Goal: Task Accomplishment & Management: Manage account settings

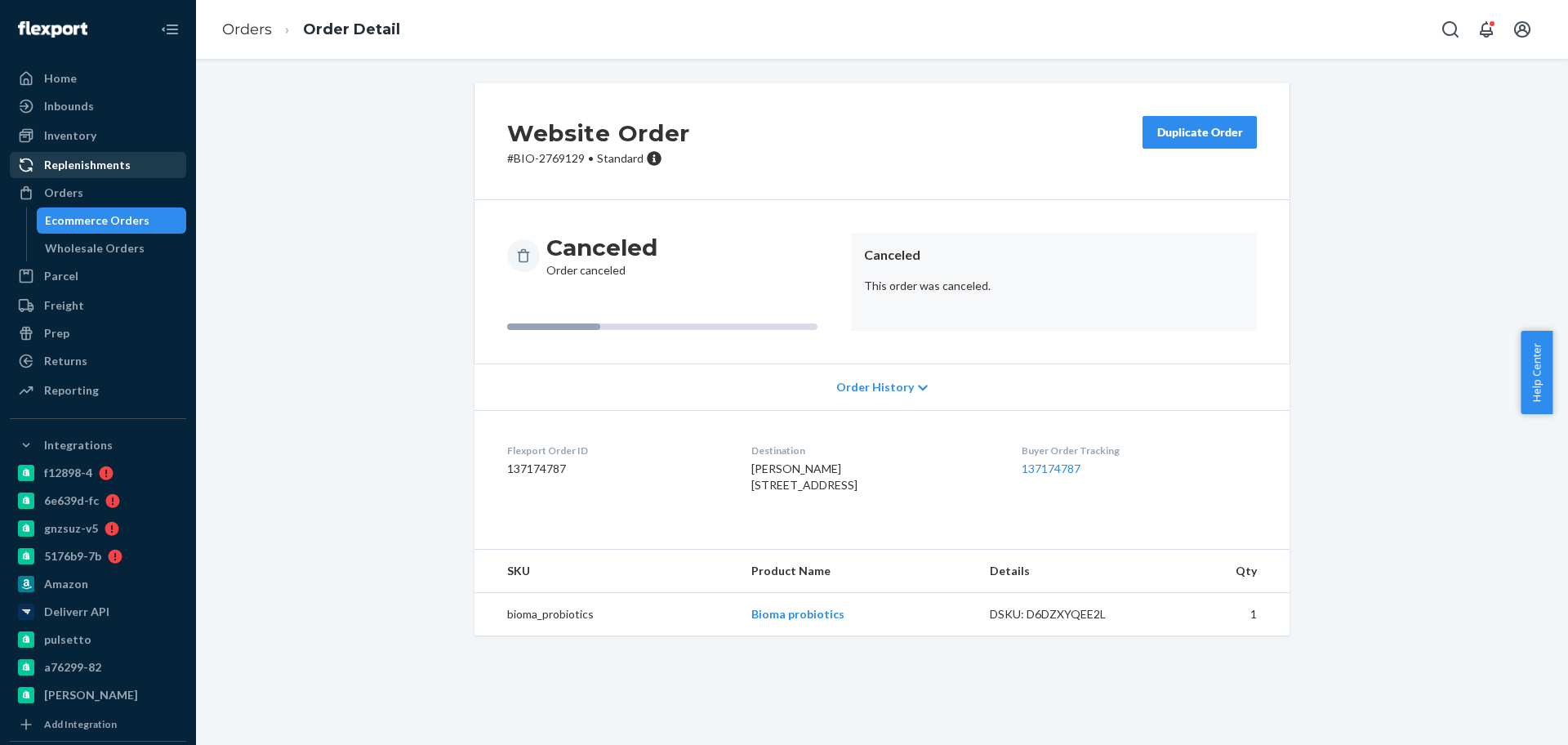
drag, startPoint x: 86, startPoint y: 190, endPoint x: 87, endPoint y: 167, distance: 23.0
click at [86, 189] on div "Orders" at bounding box center [97, 192] width 173 height 23
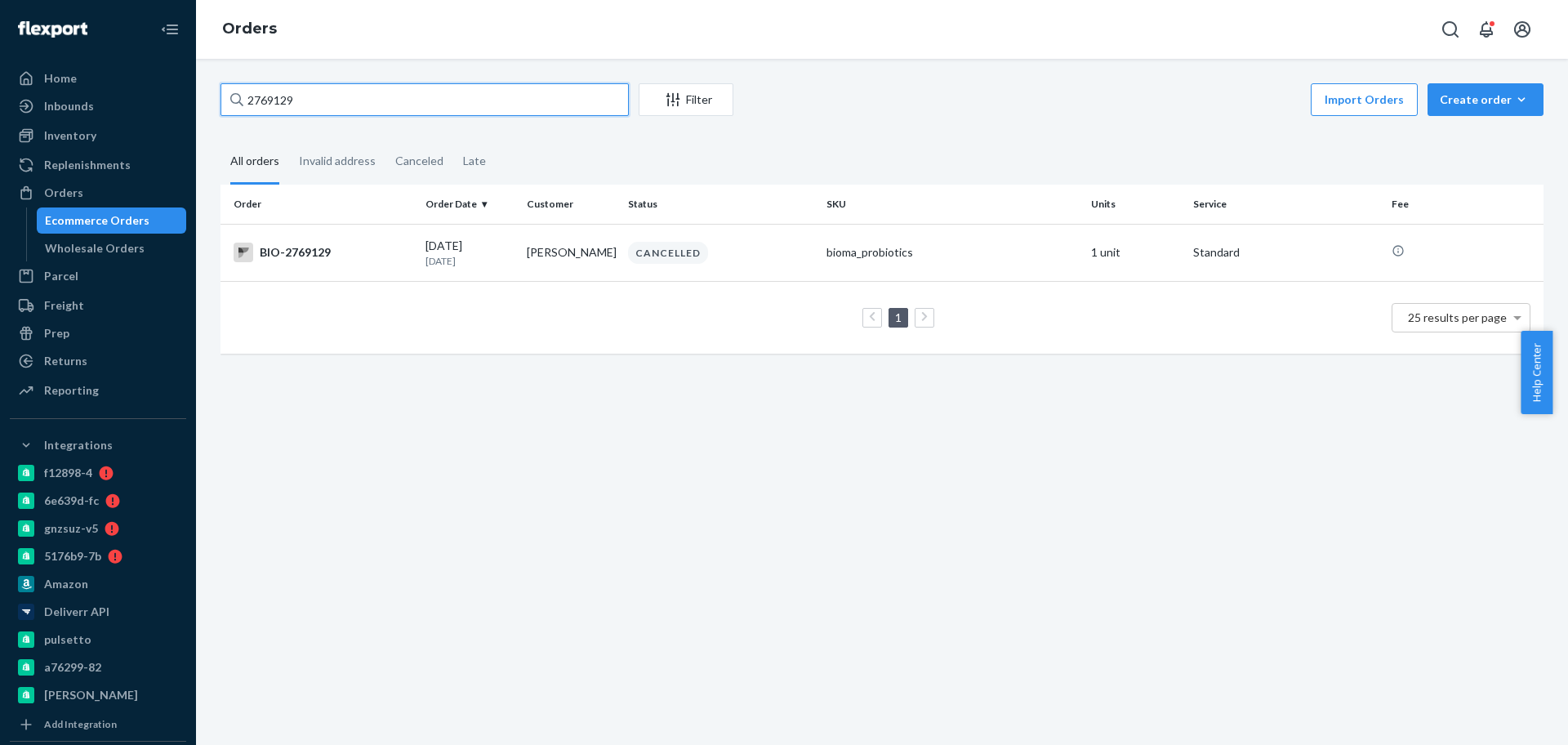
click at [434, 100] on input "2769129" at bounding box center [425, 100] width 409 height 33
paste input "468"
type input "2769468"
drag, startPoint x: 412, startPoint y: 251, endPoint x: 359, endPoint y: 205, distance: 70.2
click at [411, 250] on td "BIO-2769468" at bounding box center [320, 252] width 198 height 57
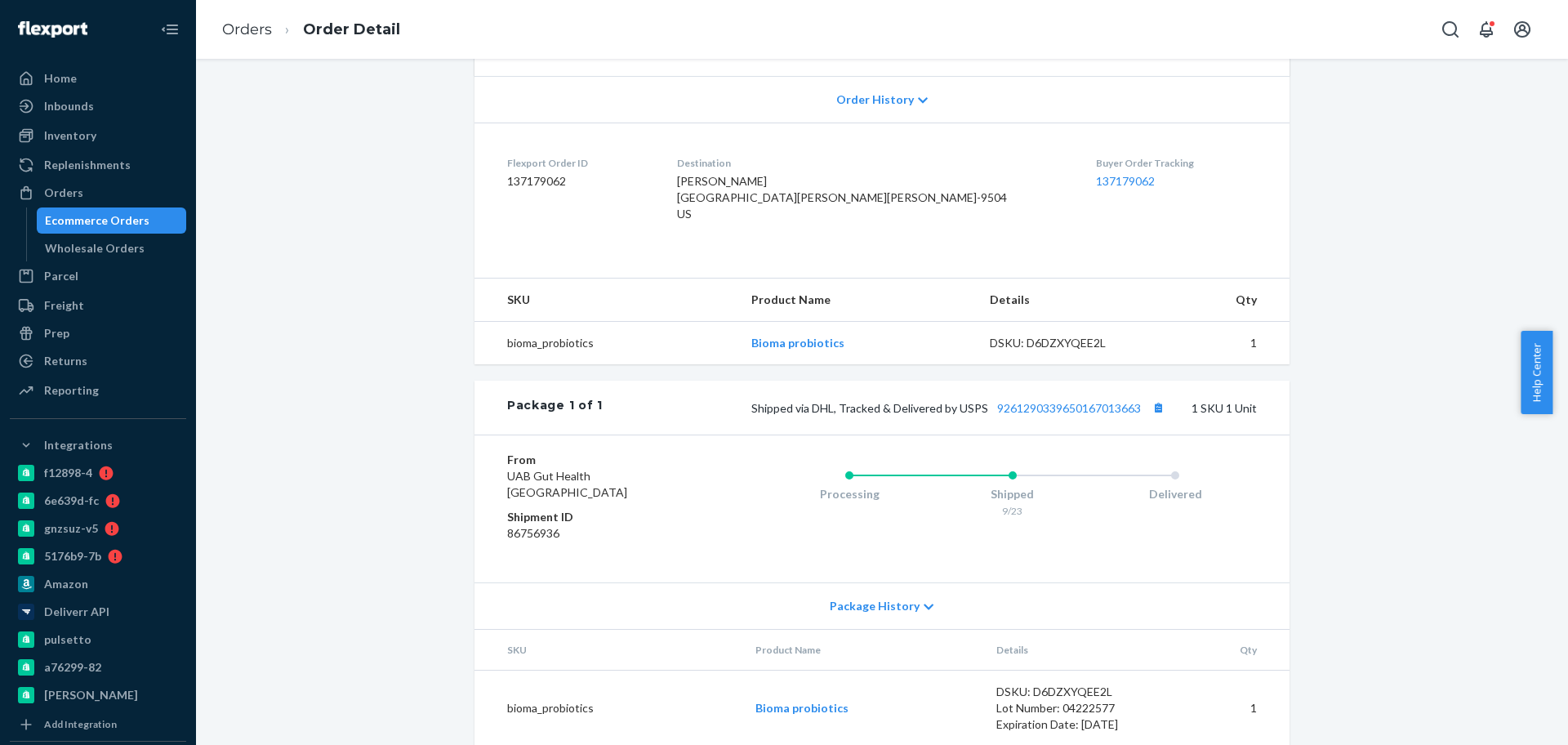
scroll to position [371, 0]
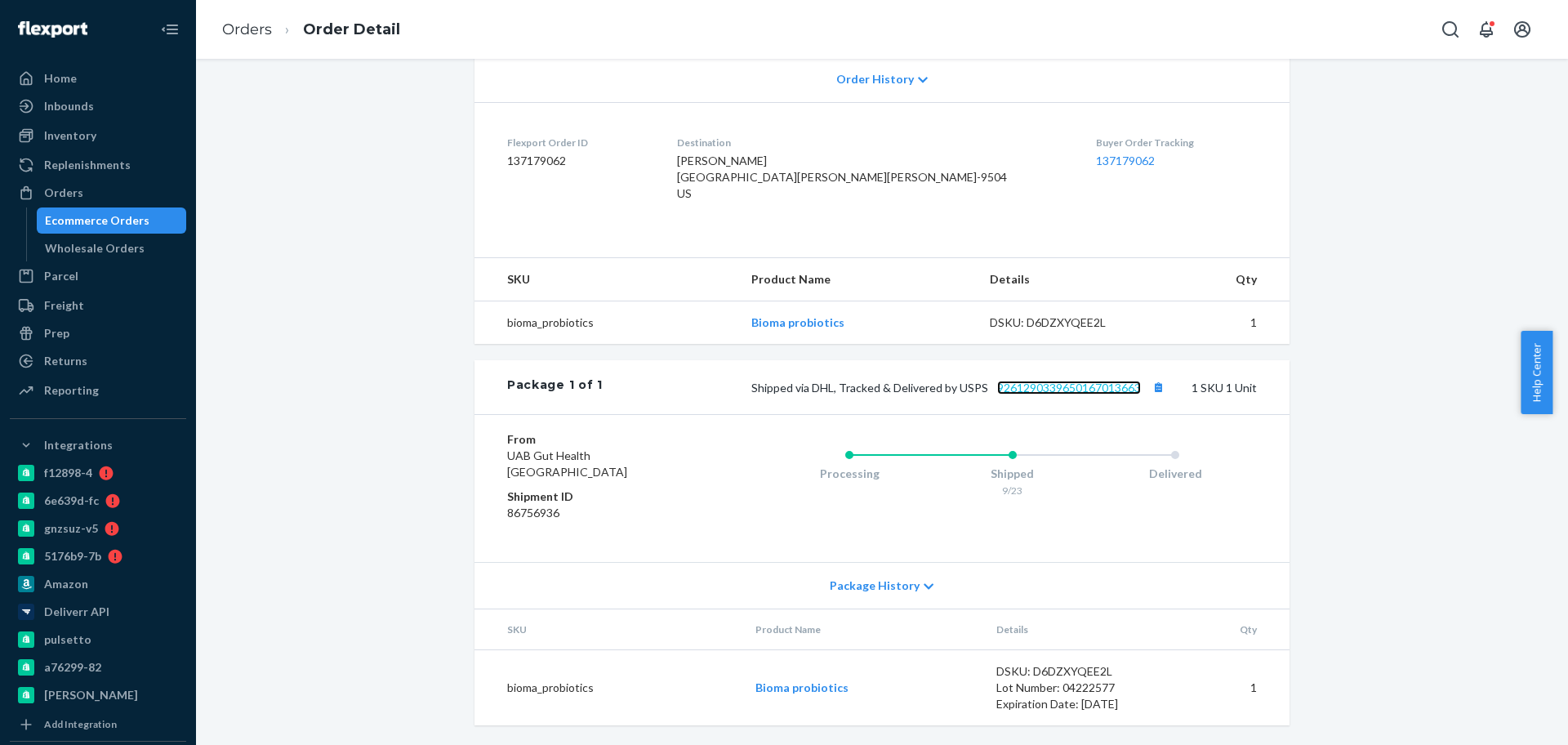
click at [1050, 380] on link "9261290339650167013663" at bounding box center [1069, 387] width 144 height 14
drag, startPoint x: 109, startPoint y: 190, endPoint x: 154, endPoint y: 70, distance: 128.2
click at [109, 189] on div "Orders" at bounding box center [97, 192] width 173 height 23
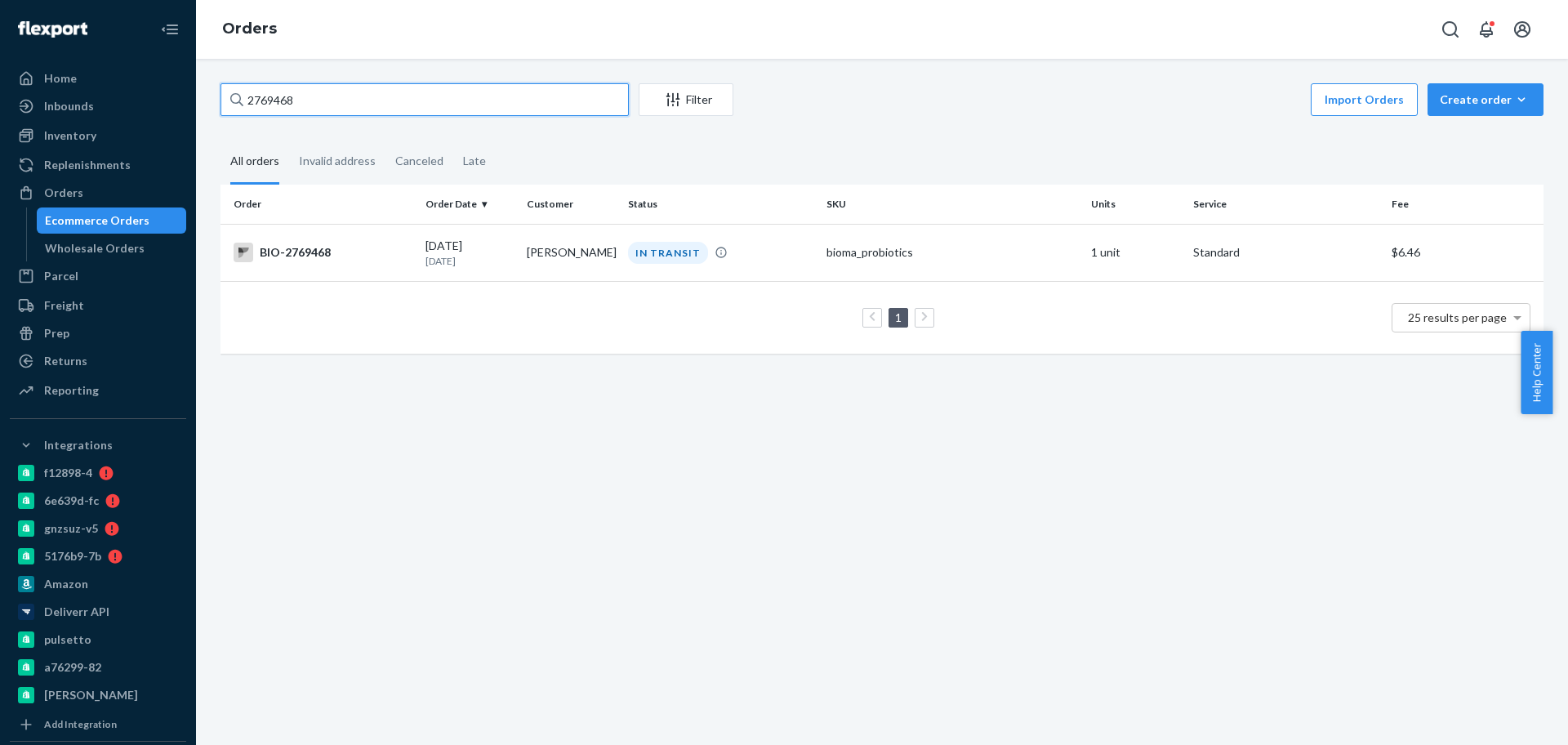
click at [354, 99] on input "2769468" at bounding box center [425, 100] width 409 height 33
paste input "276627"
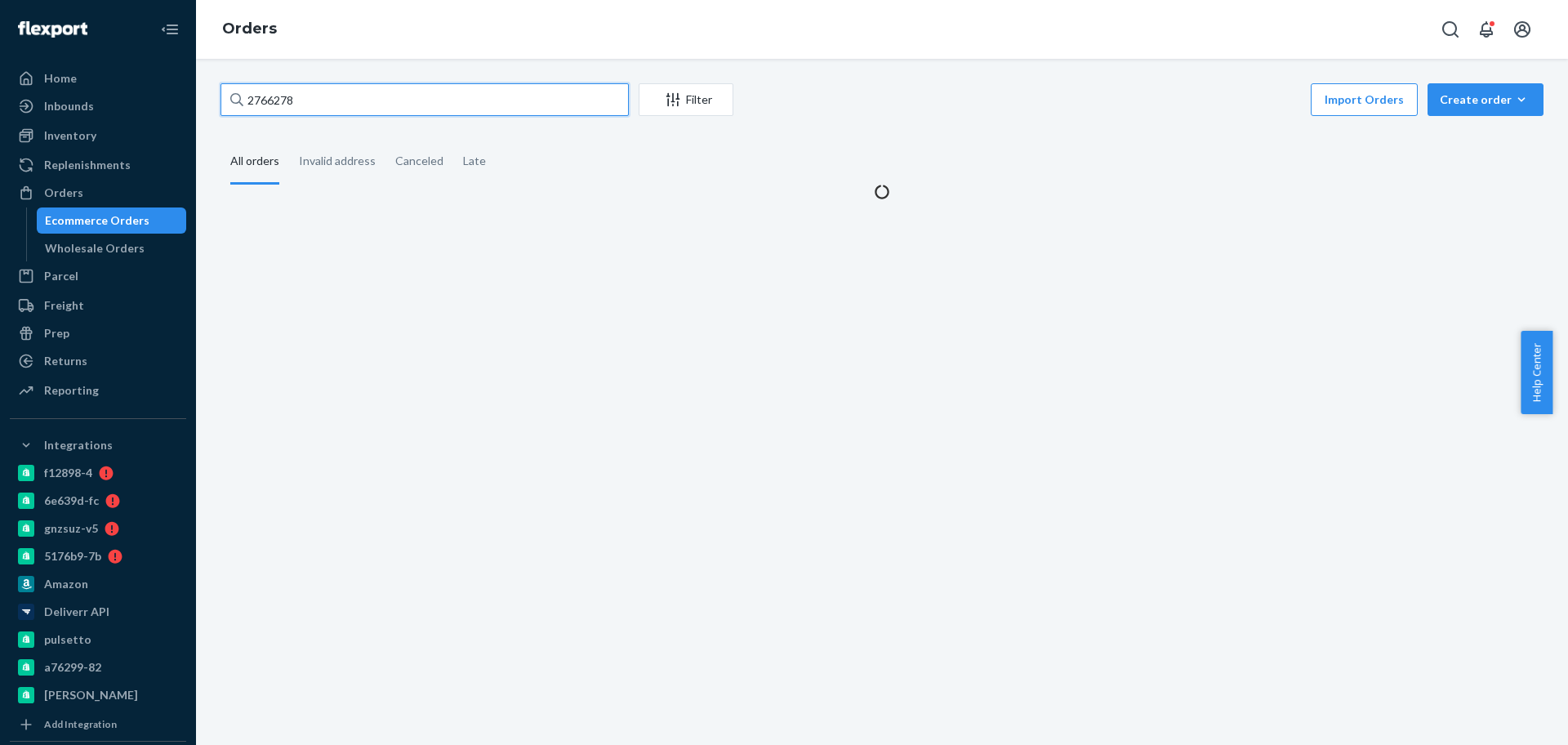
type input "2766278"
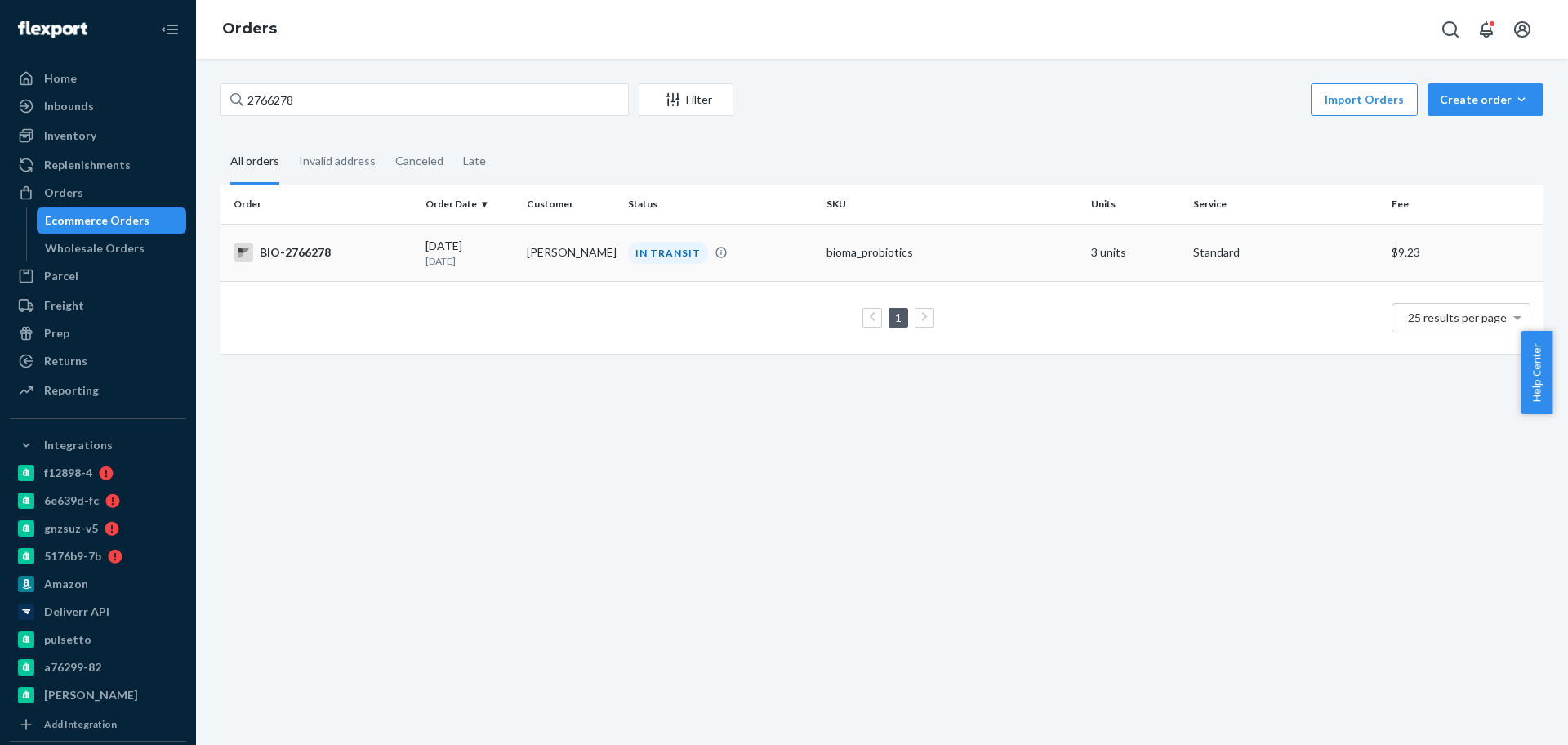
click at [488, 264] on p "[DATE]" at bounding box center [469, 261] width 88 height 14
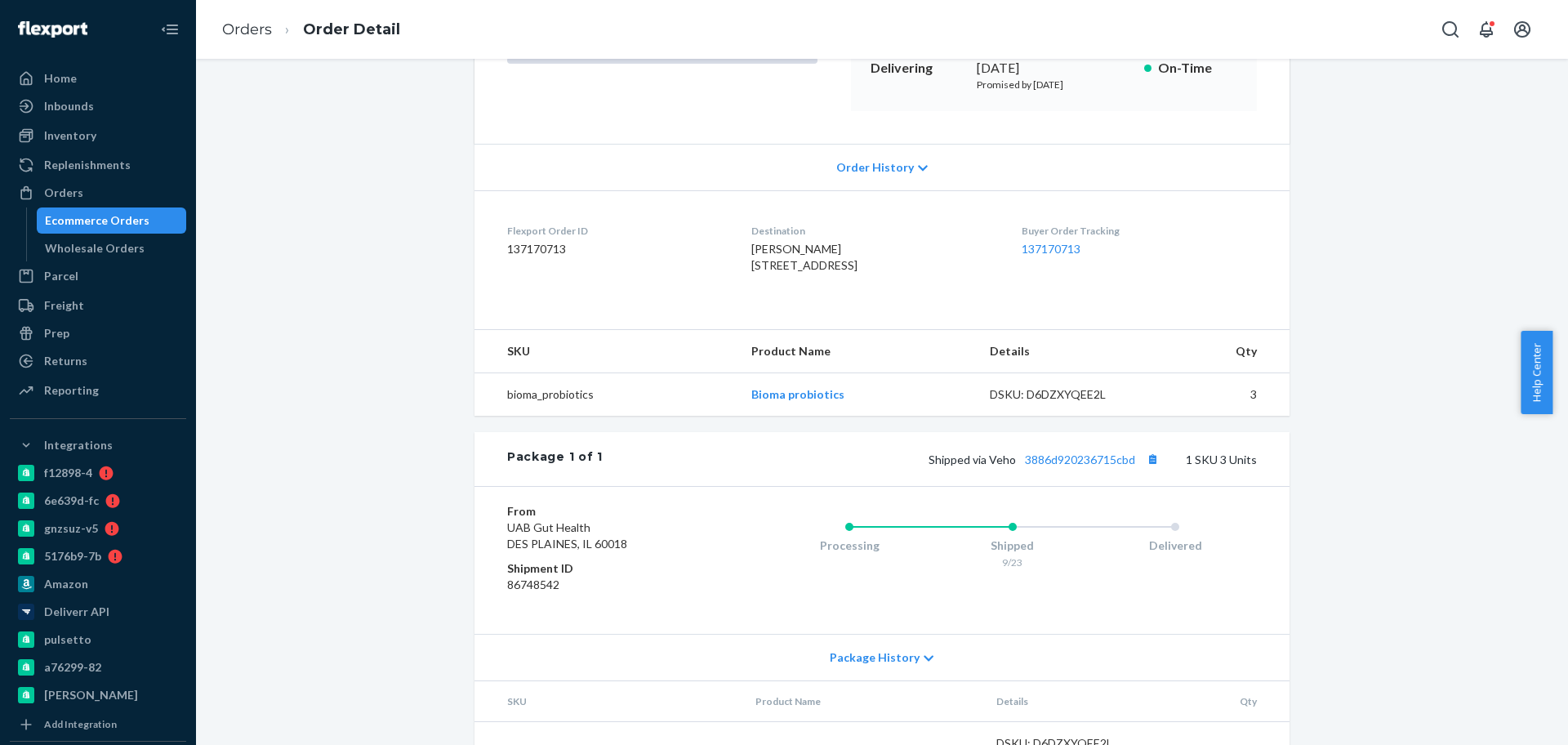
scroll to position [371, 0]
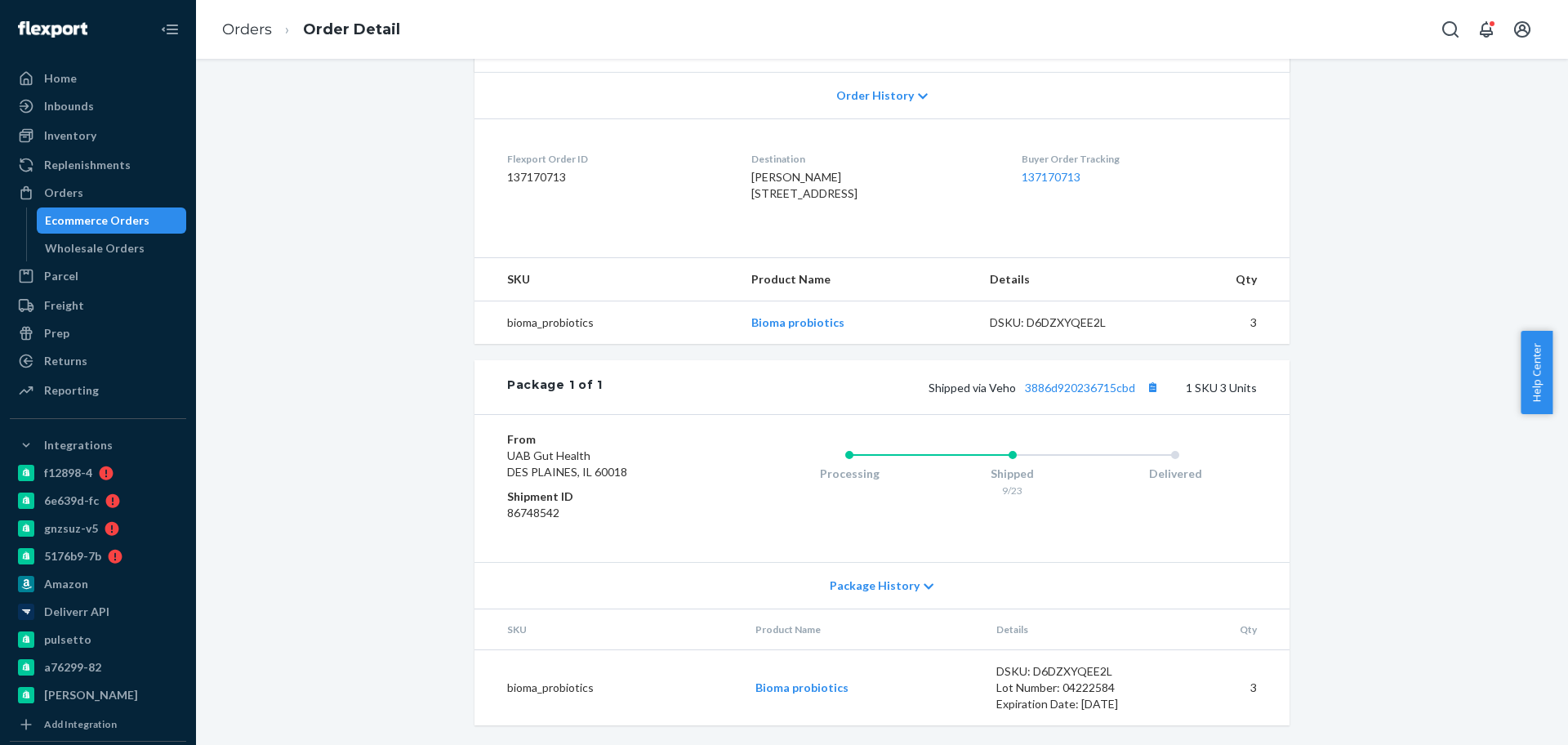
click at [1057, 394] on div "Shipped via Veho 3886d920236715cbd 1 SKU 3 Units" at bounding box center [930, 387] width 655 height 22
click at [1064, 391] on link "3886d920236715cbd" at bounding box center [1081, 387] width 110 height 14
click at [76, 201] on div "Orders" at bounding box center [97, 192] width 173 height 23
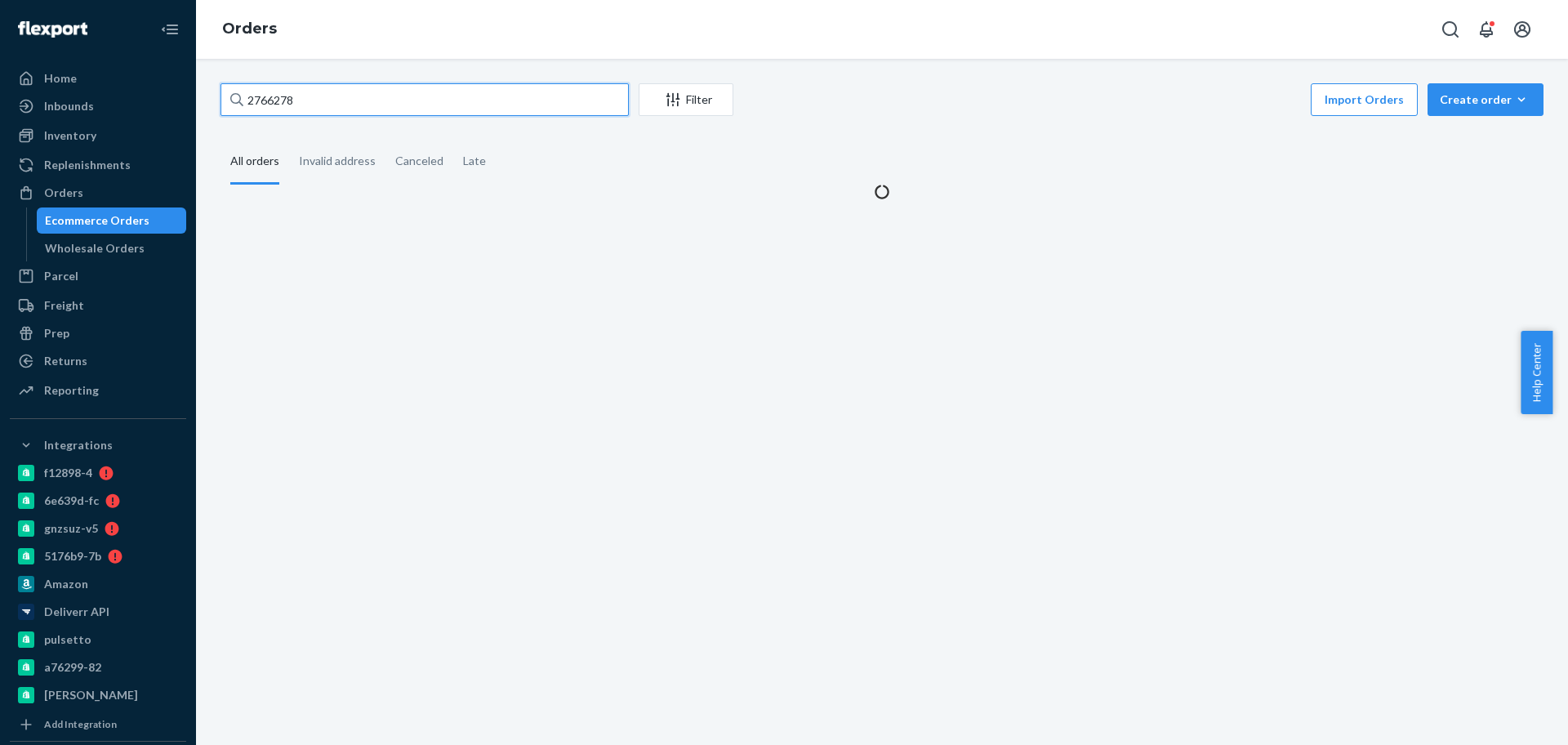
click at [317, 84] on input "2766278" at bounding box center [425, 100] width 409 height 33
paste input "278235"
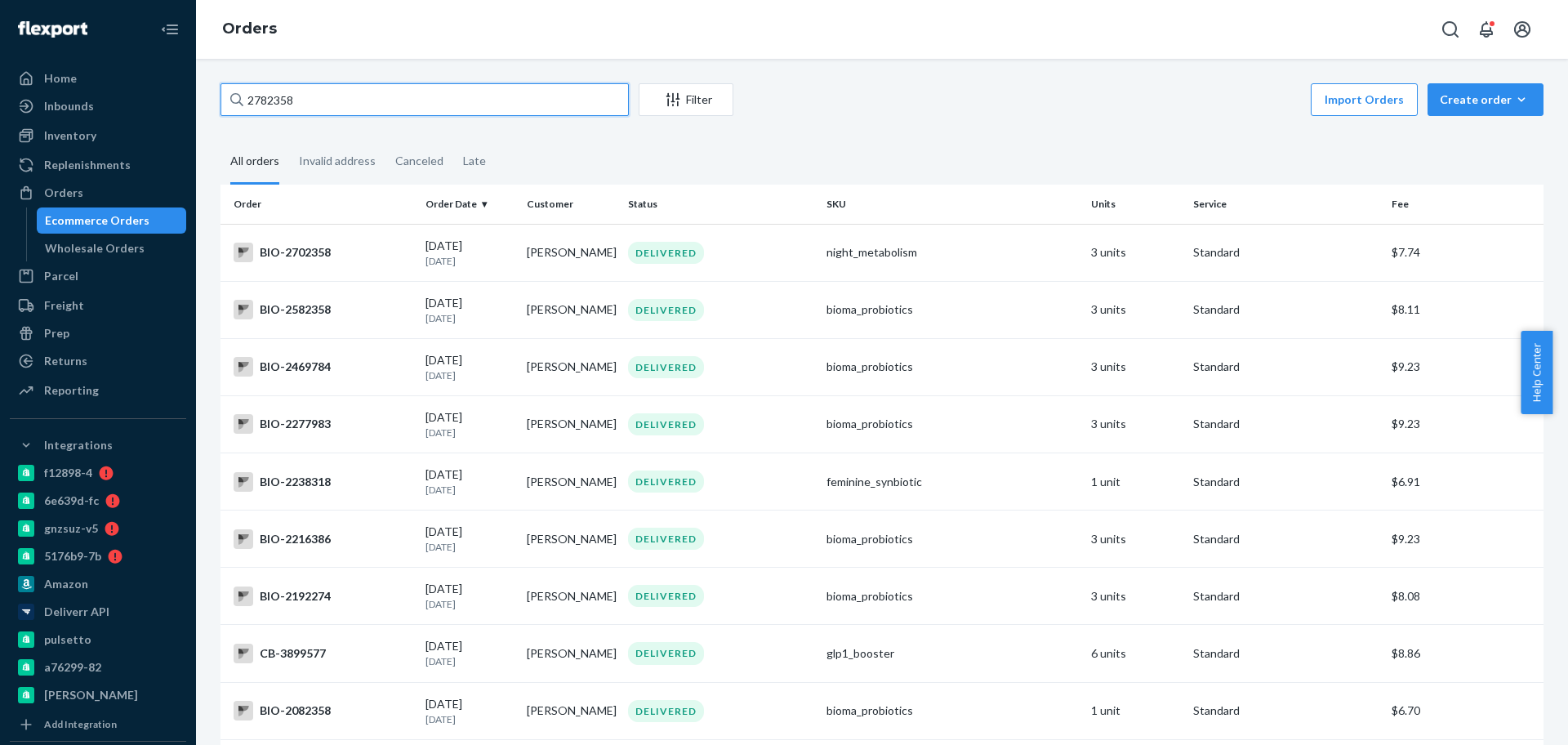
paste input "2766449"
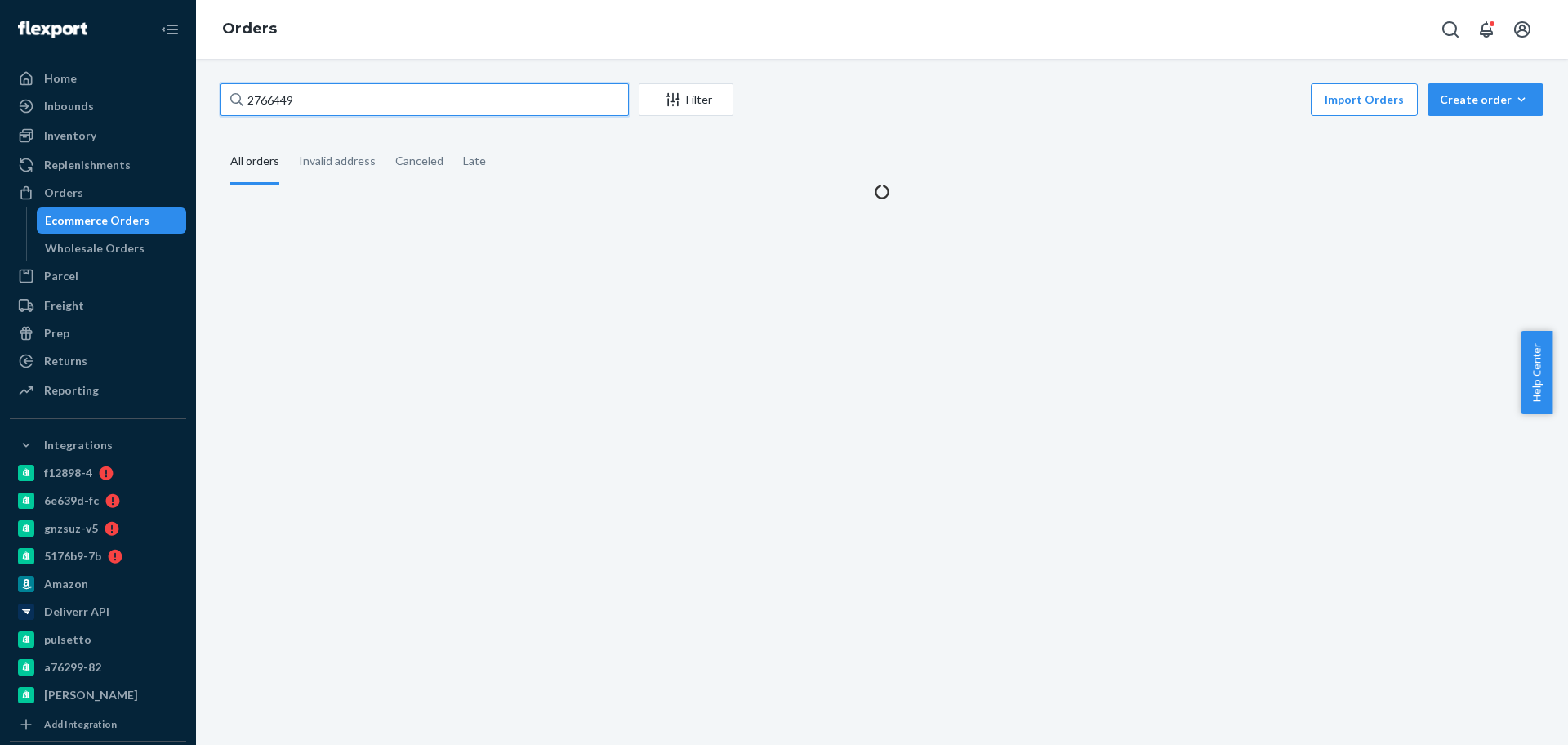
type input "2766449"
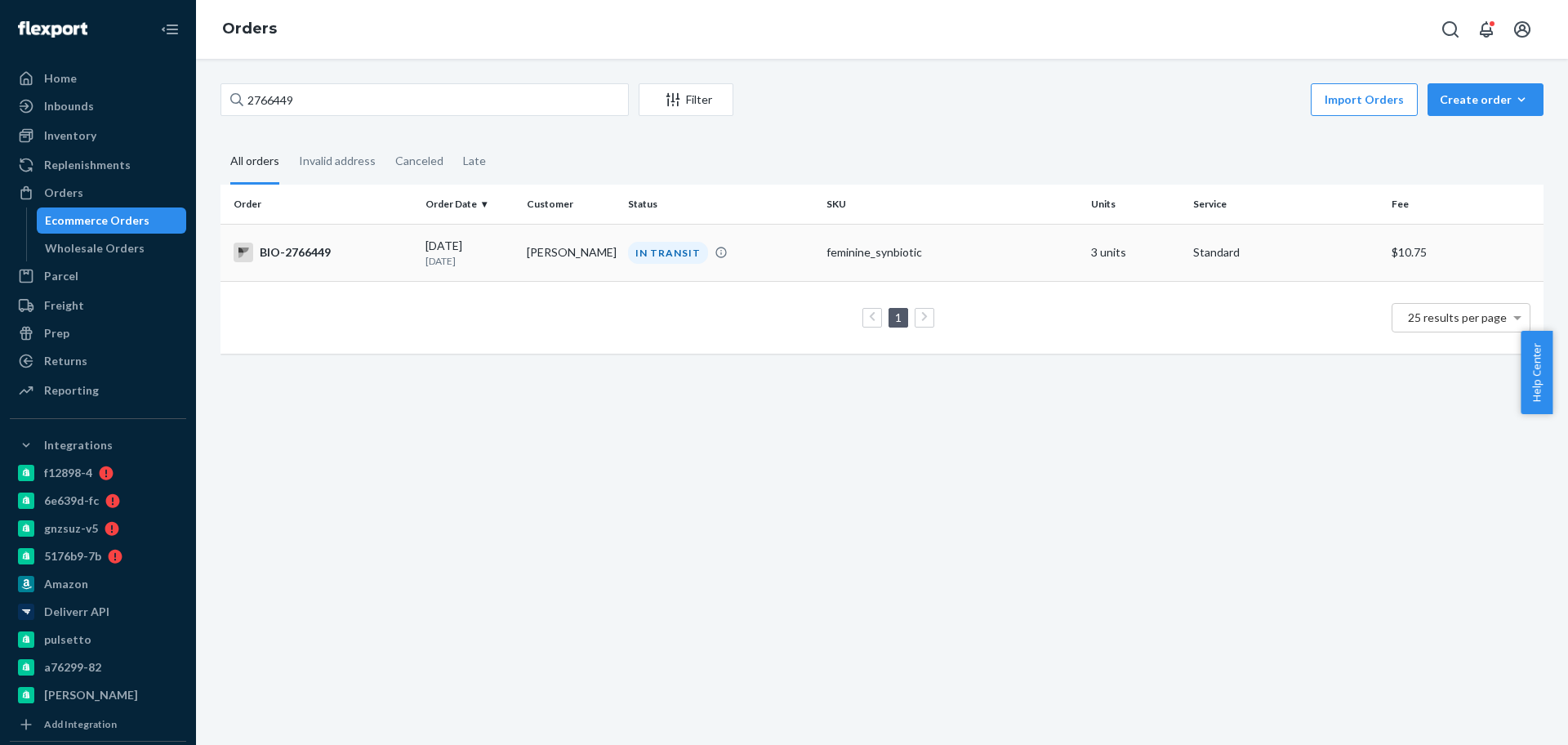
click at [332, 256] on div "BIO-2766449" at bounding box center [323, 252] width 179 height 20
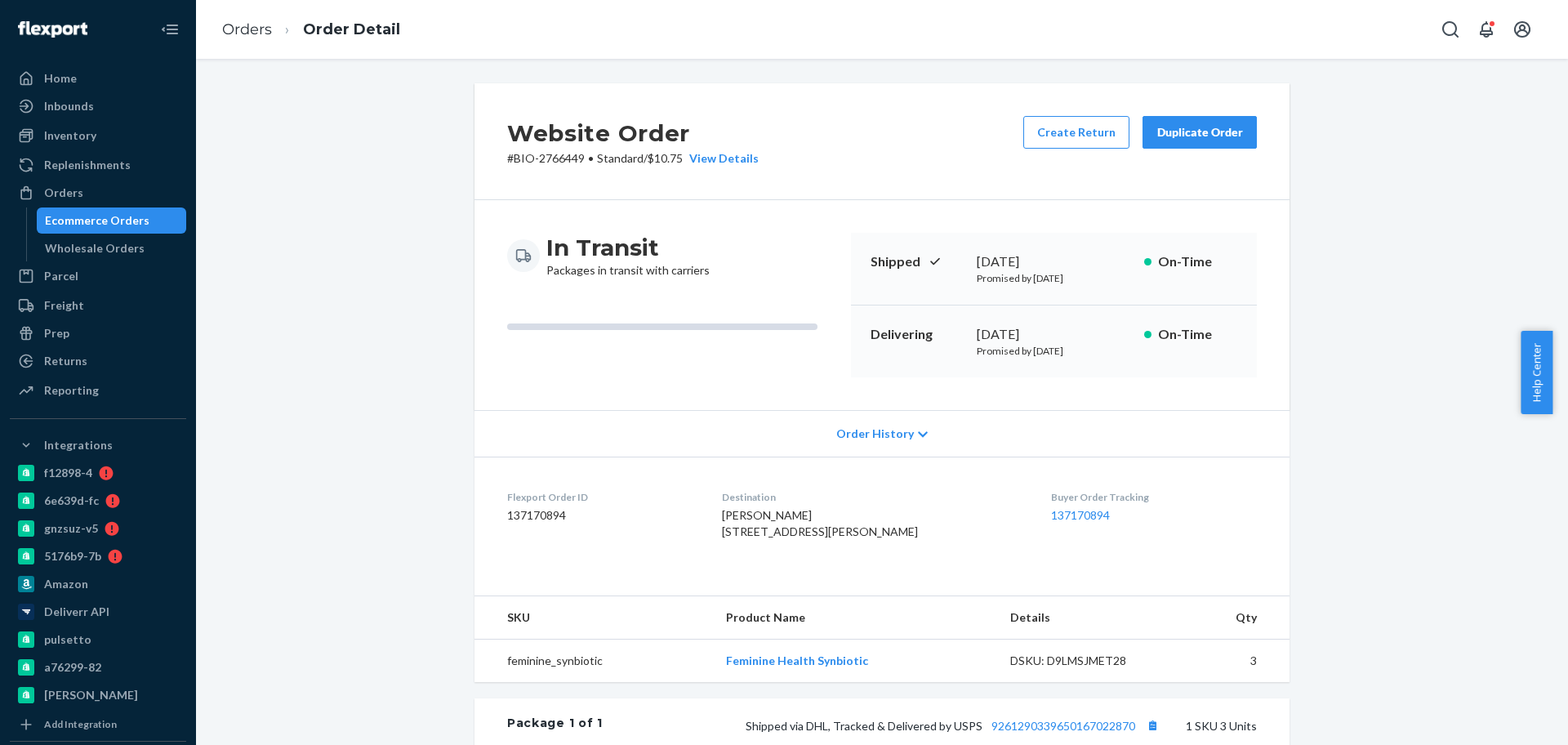
click at [554, 162] on p "# BIO-2766449 • Standard / $10.75 View Details" at bounding box center [633, 158] width 252 height 16
click at [554, 161] on p "# BIO-2766449 • Standard / $10.75 View Details" at bounding box center [633, 158] width 252 height 16
copy p "2766449"
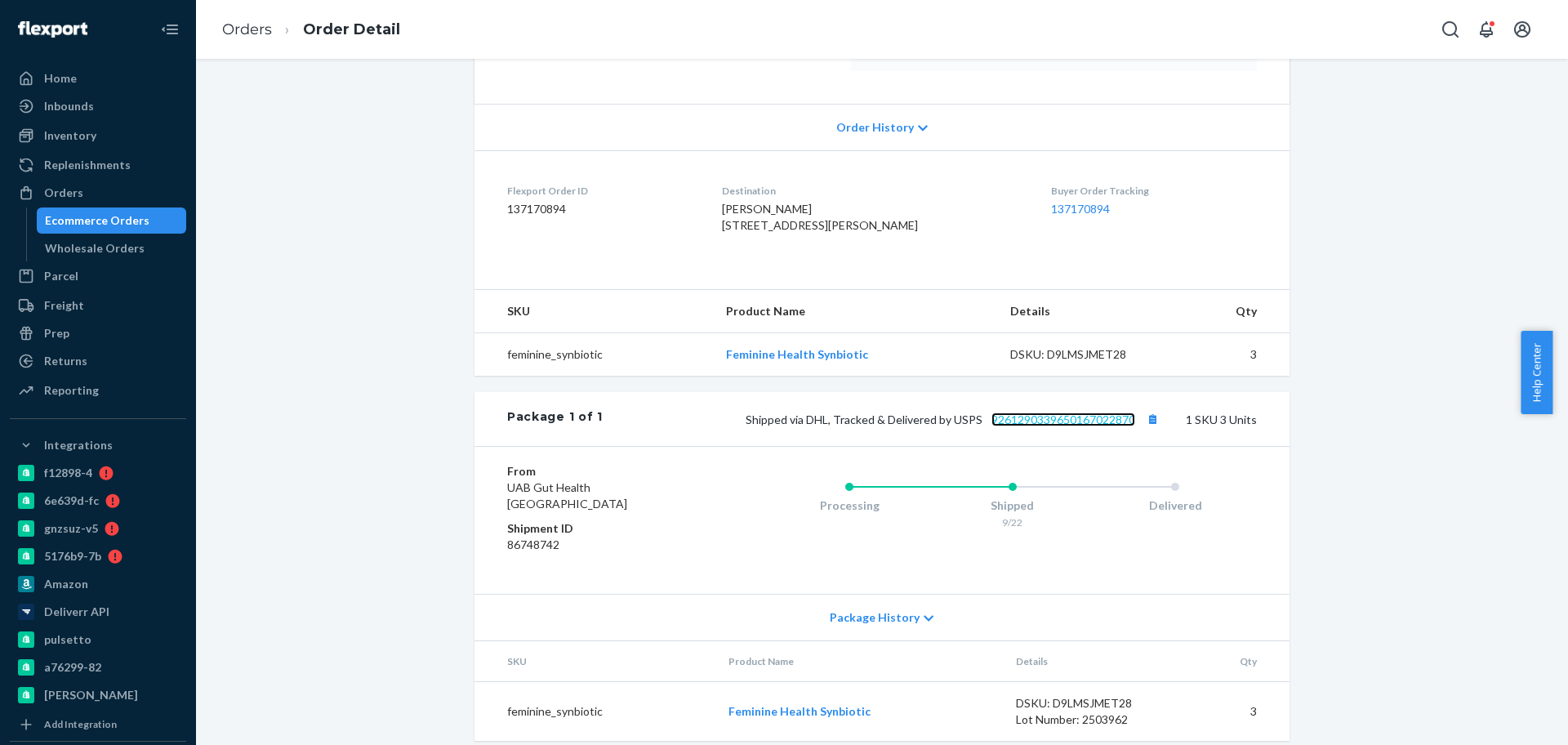
click at [1030, 426] on link "9261290339650167022870" at bounding box center [1063, 419] width 144 height 14
drag, startPoint x: 110, startPoint y: 188, endPoint x: 168, endPoint y: 183, distance: 58.2
click at [110, 188] on div "Orders" at bounding box center [97, 192] width 173 height 23
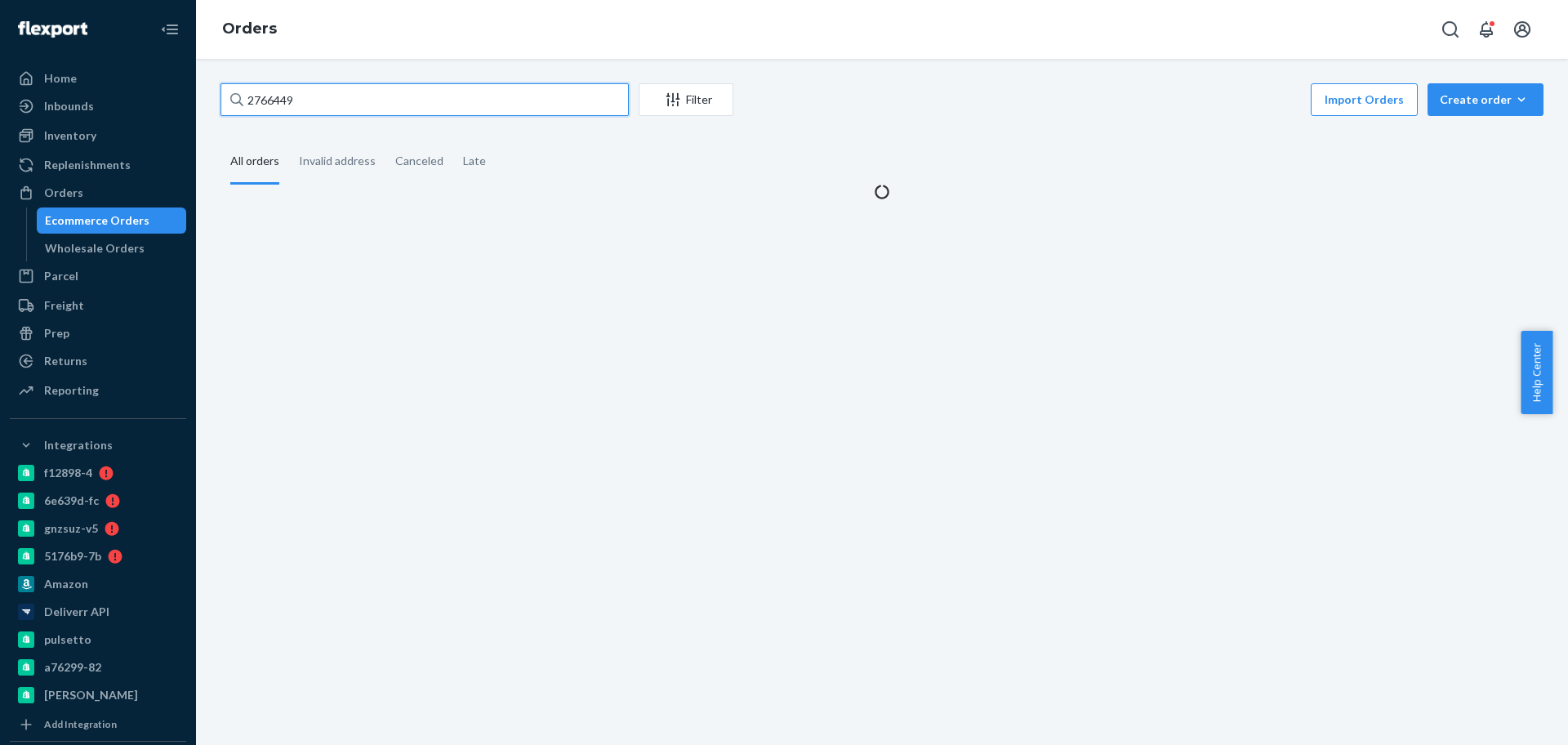
click at [385, 93] on input "2766449" at bounding box center [425, 100] width 409 height 33
paste input "026"
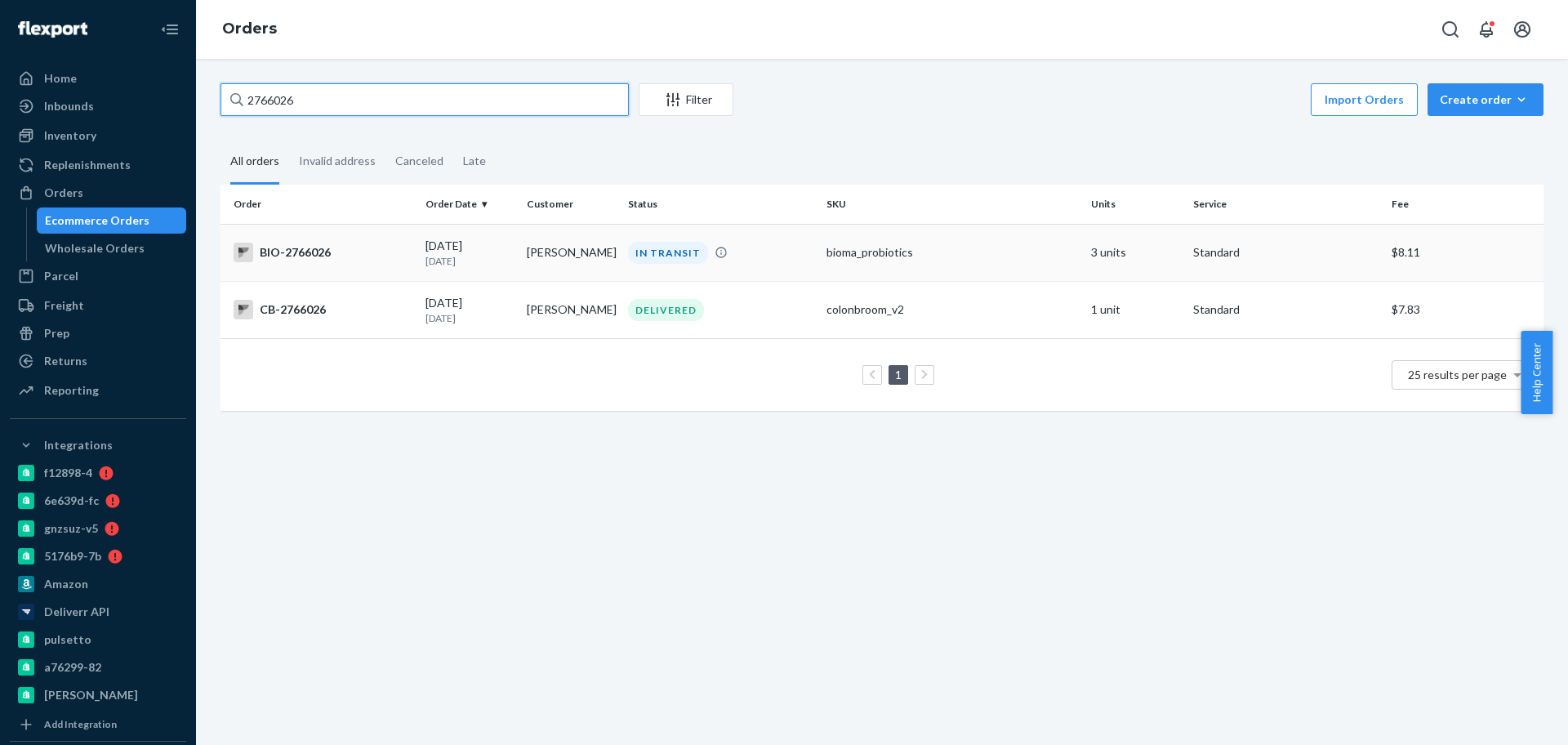
type input "2766026"
click at [357, 262] on td "BIO-2766026" at bounding box center [320, 252] width 198 height 57
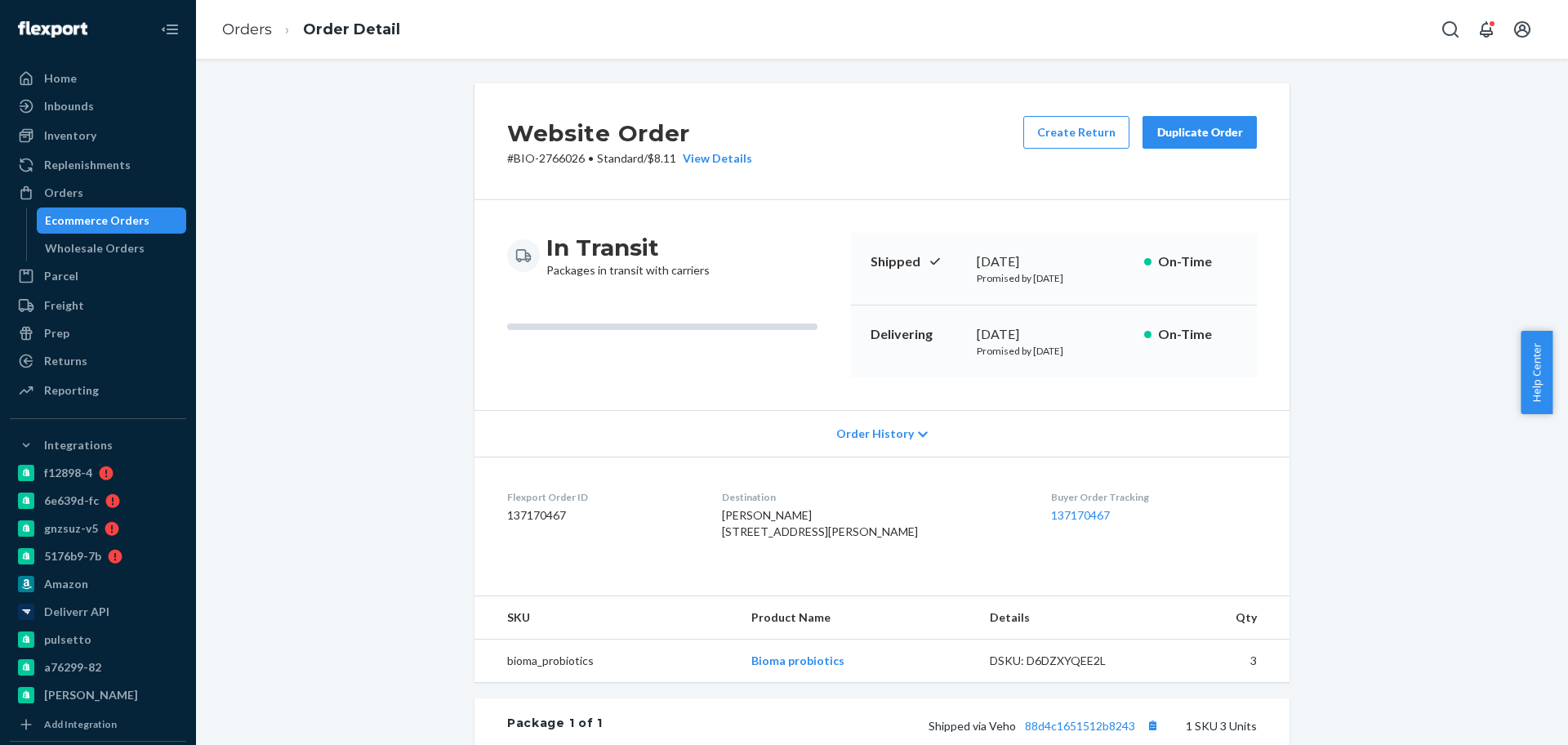
click at [560, 162] on p "# BIO-2766026 • Standard / $8.11 View Details" at bounding box center [630, 158] width 245 height 16
copy p "2766026"
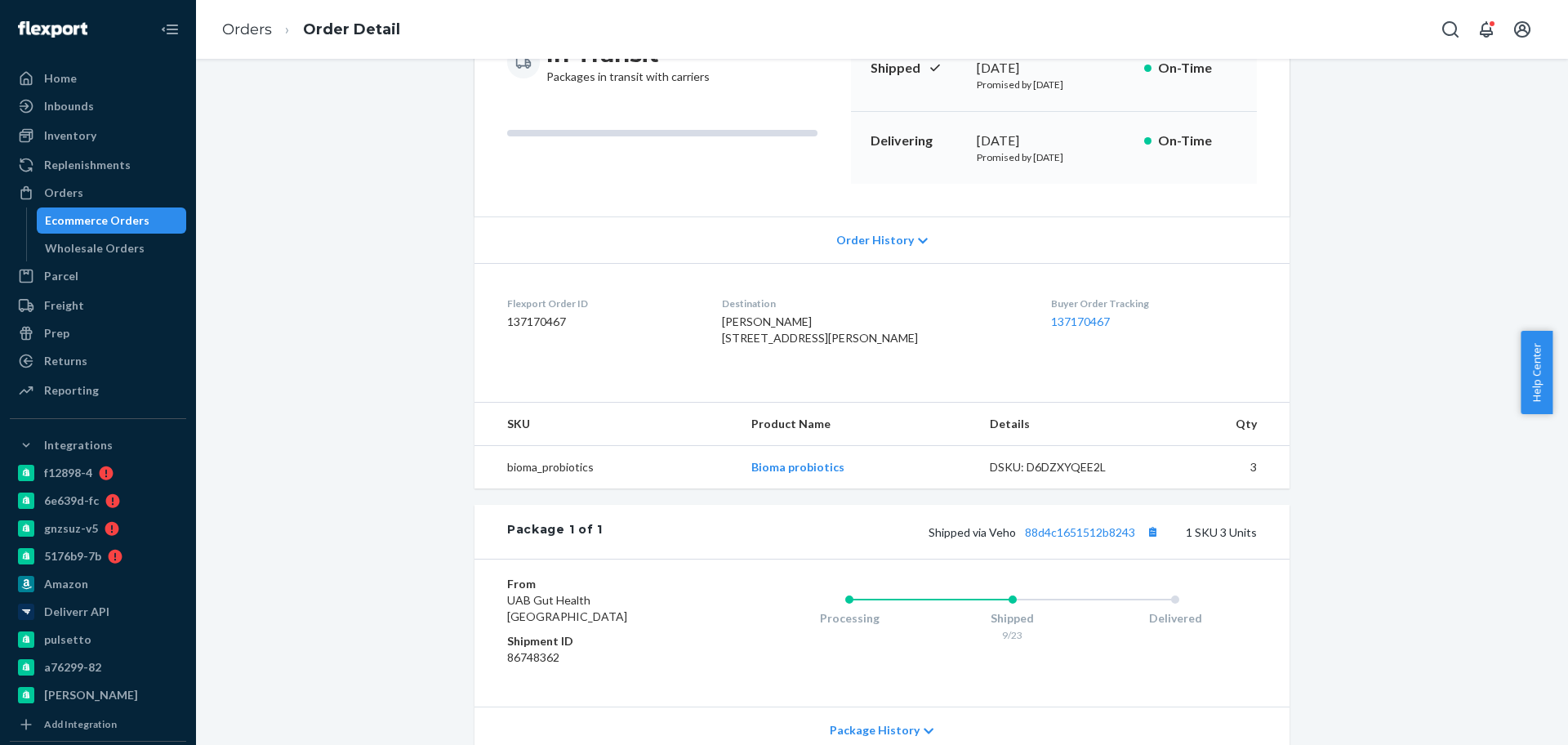
scroll to position [371, 0]
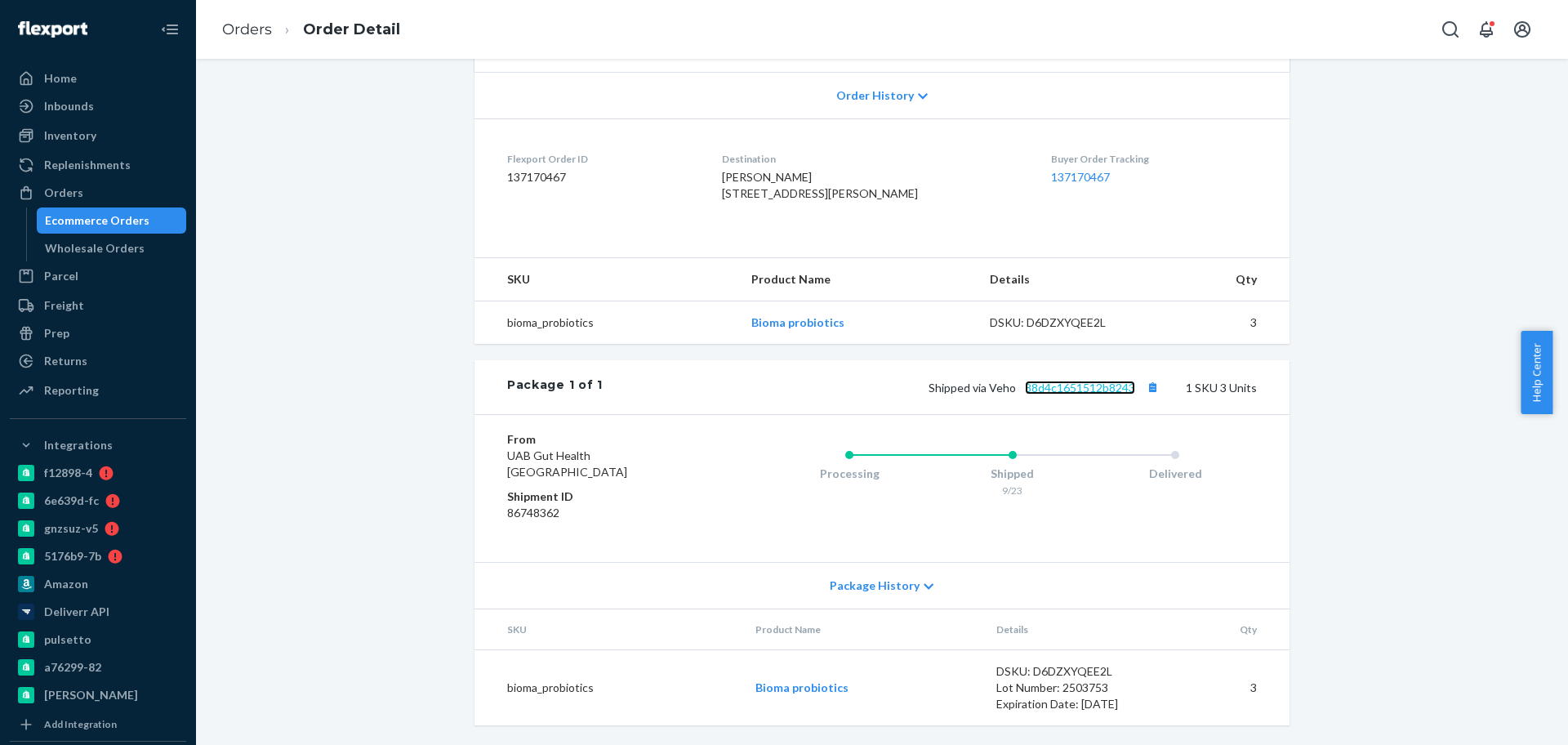
click at [1057, 386] on link "88d4c1651512b8243" at bounding box center [1081, 387] width 110 height 14
click at [1076, 381] on link "88d4c1651512b8243" at bounding box center [1081, 387] width 110 height 14
drag, startPoint x: 88, startPoint y: 193, endPoint x: 87, endPoint y: 85, distance: 108.0
click at [88, 193] on div "Orders" at bounding box center [97, 192] width 173 height 23
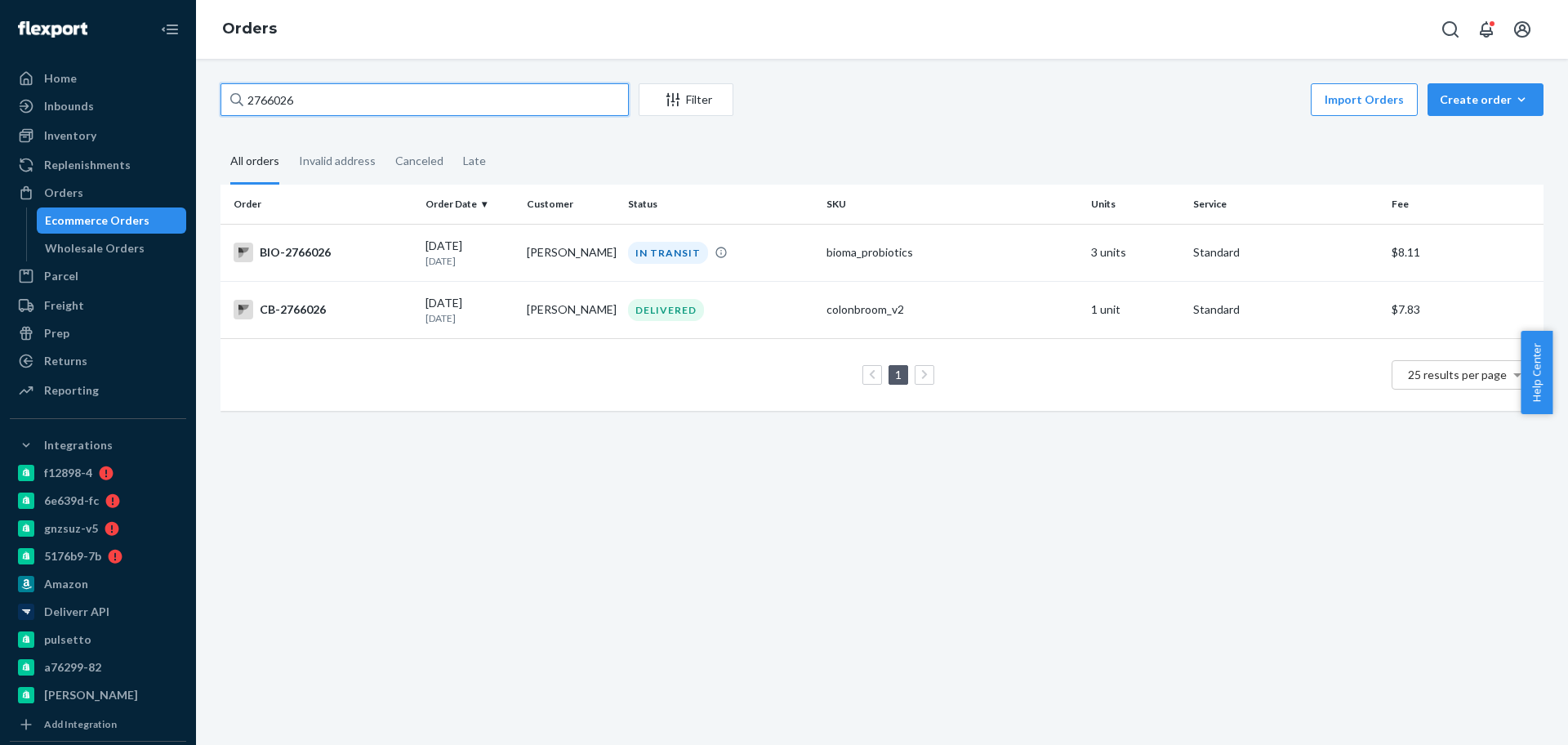
click at [370, 89] on input "2766026" at bounding box center [425, 100] width 409 height 33
paste input "2766162"
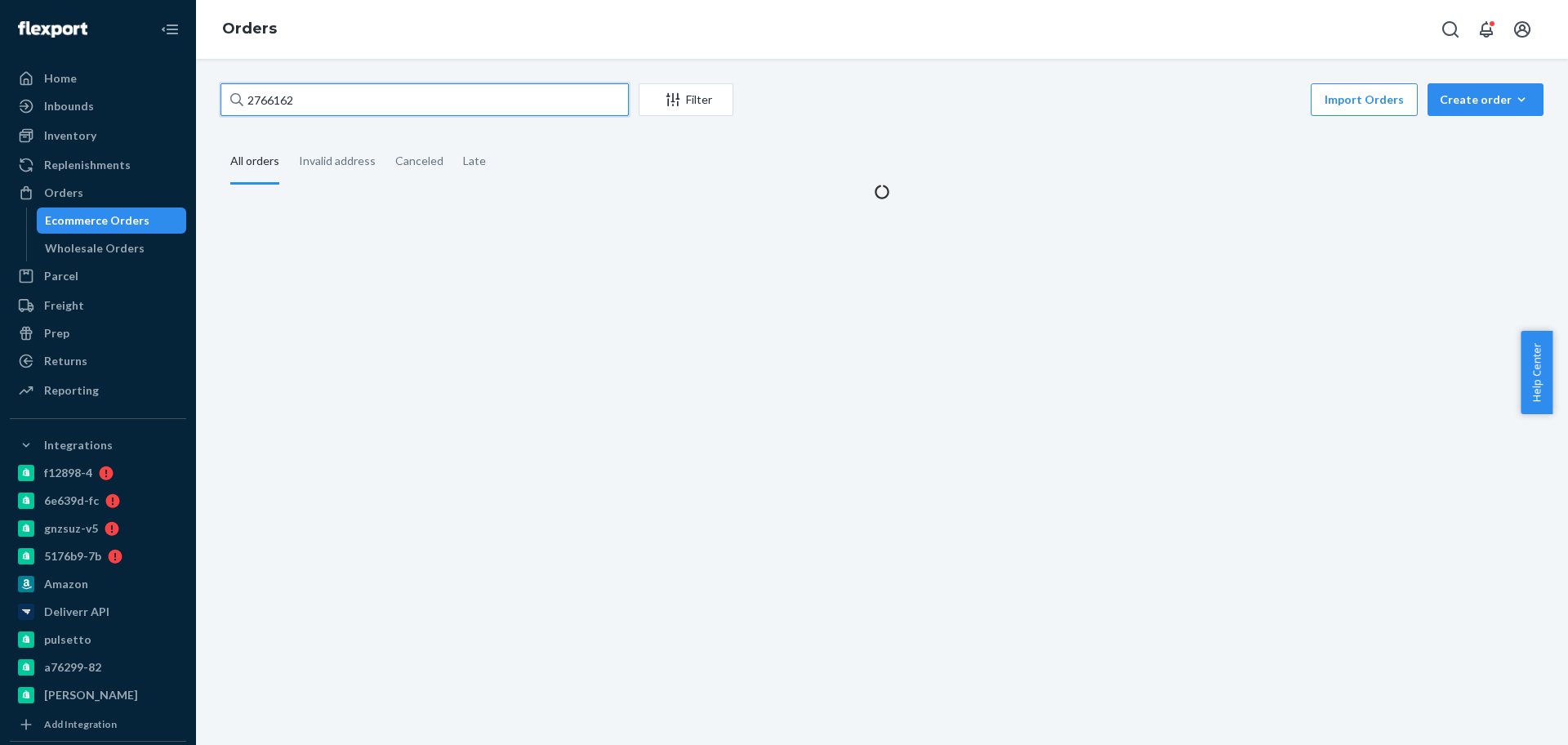
type input "2766162"
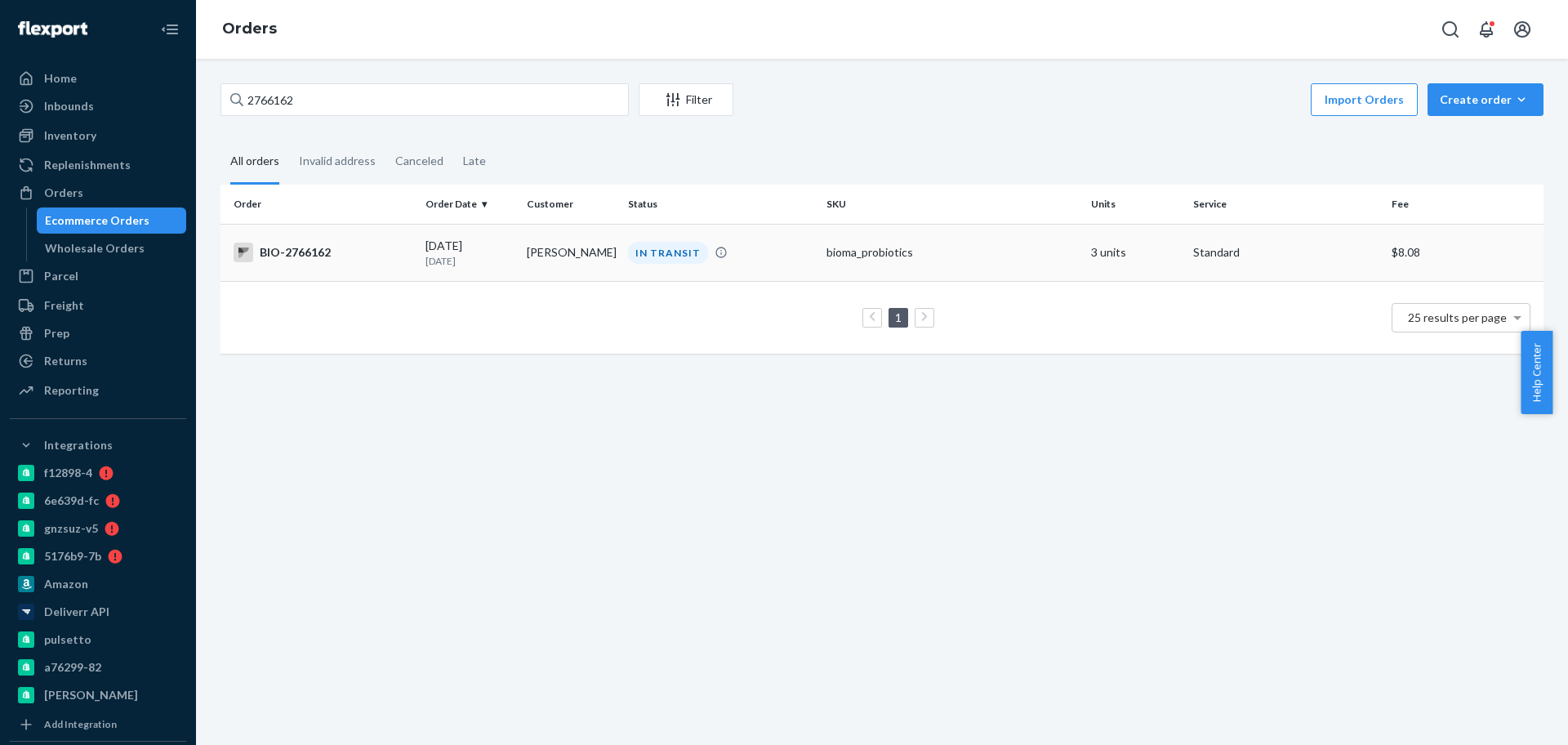
click at [357, 264] on td "BIO-2766162" at bounding box center [320, 252] width 198 height 57
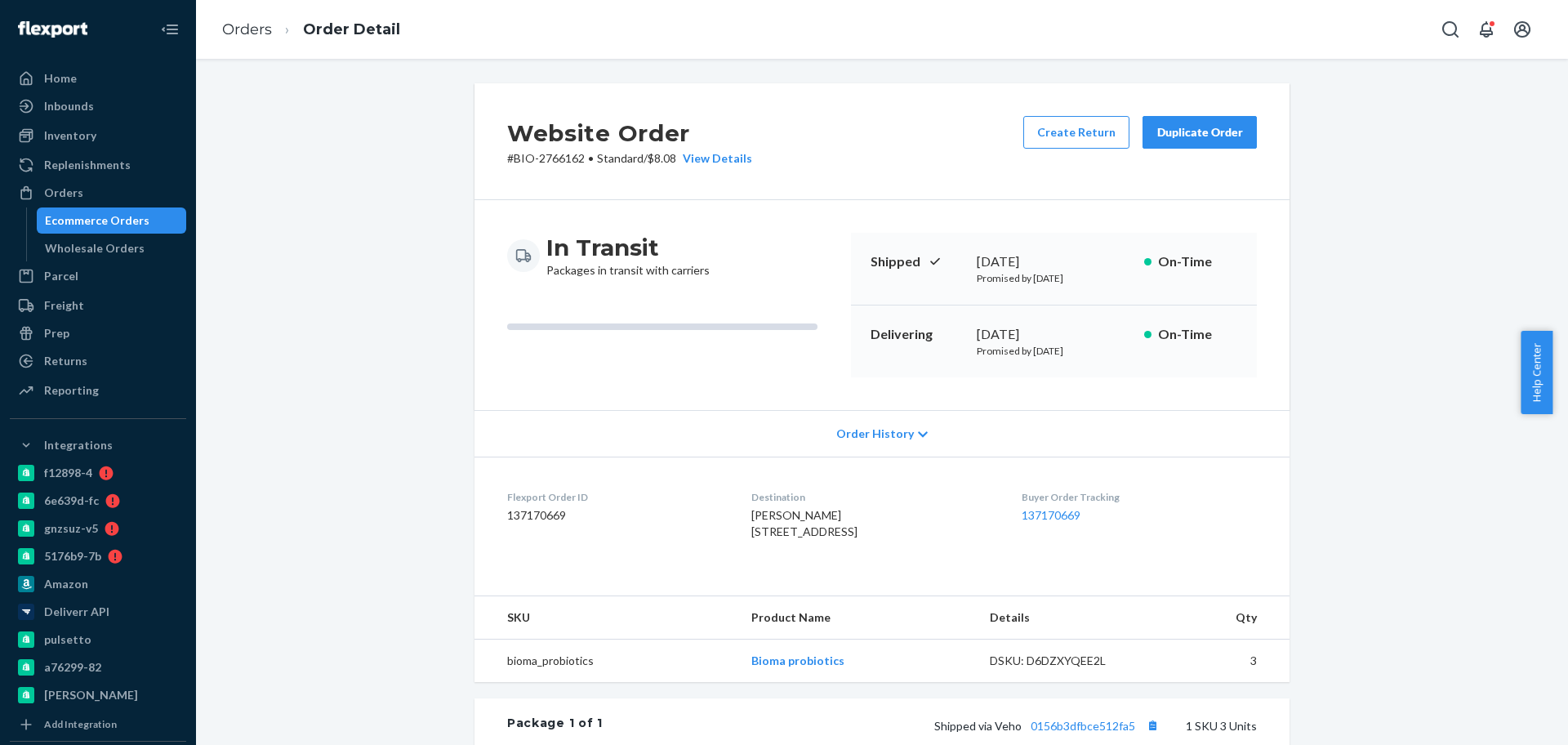
click at [1035, 149] on div "Create Return Duplicate Order" at bounding box center [1140, 141] width 247 height 51
click at [1045, 145] on button "Create Return" at bounding box center [1076, 132] width 106 height 33
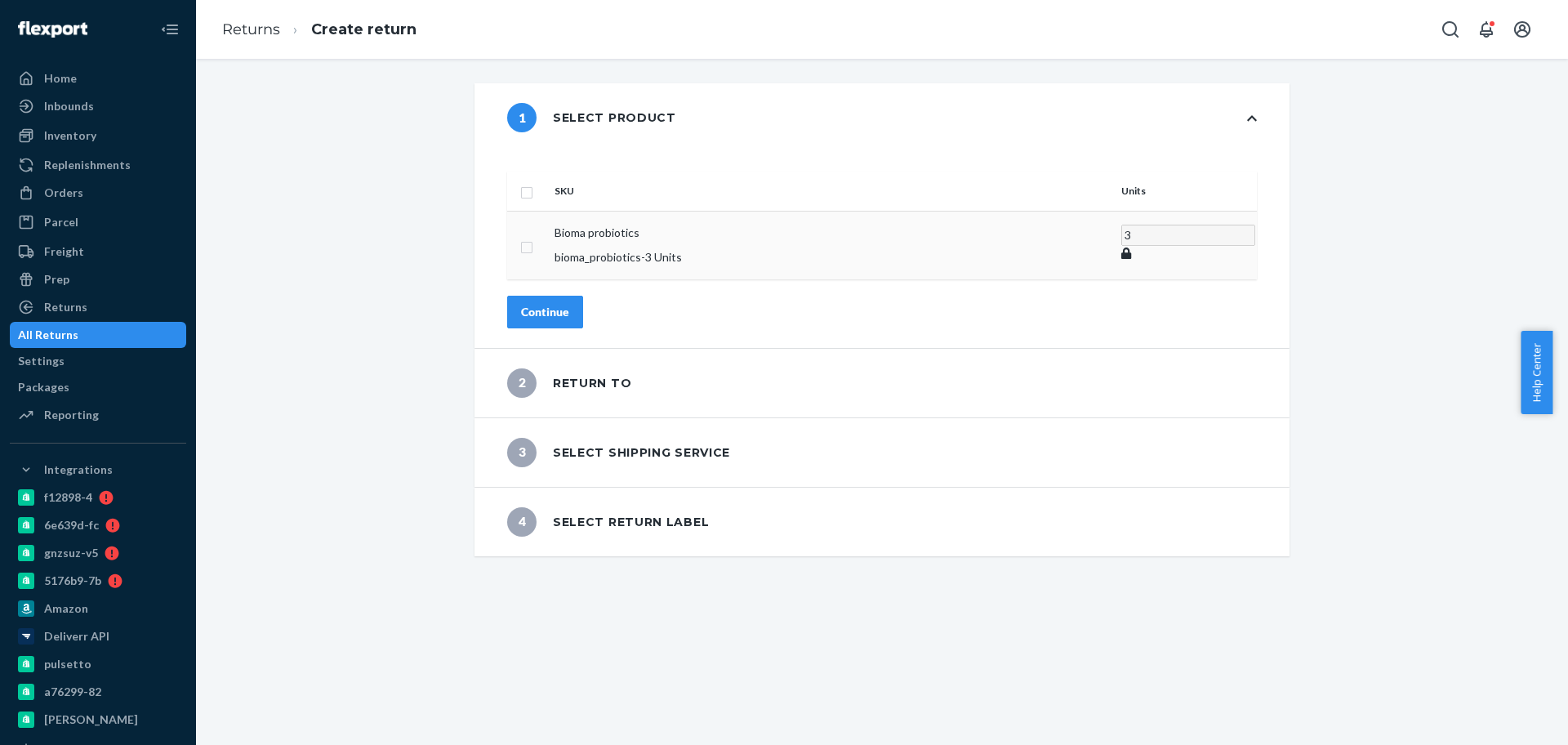
click at [533, 237] on input "checkbox" at bounding box center [526, 246] width 13 height 17
checkbox input "true"
click at [571, 300] on button "Continue" at bounding box center [545, 311] width 76 height 33
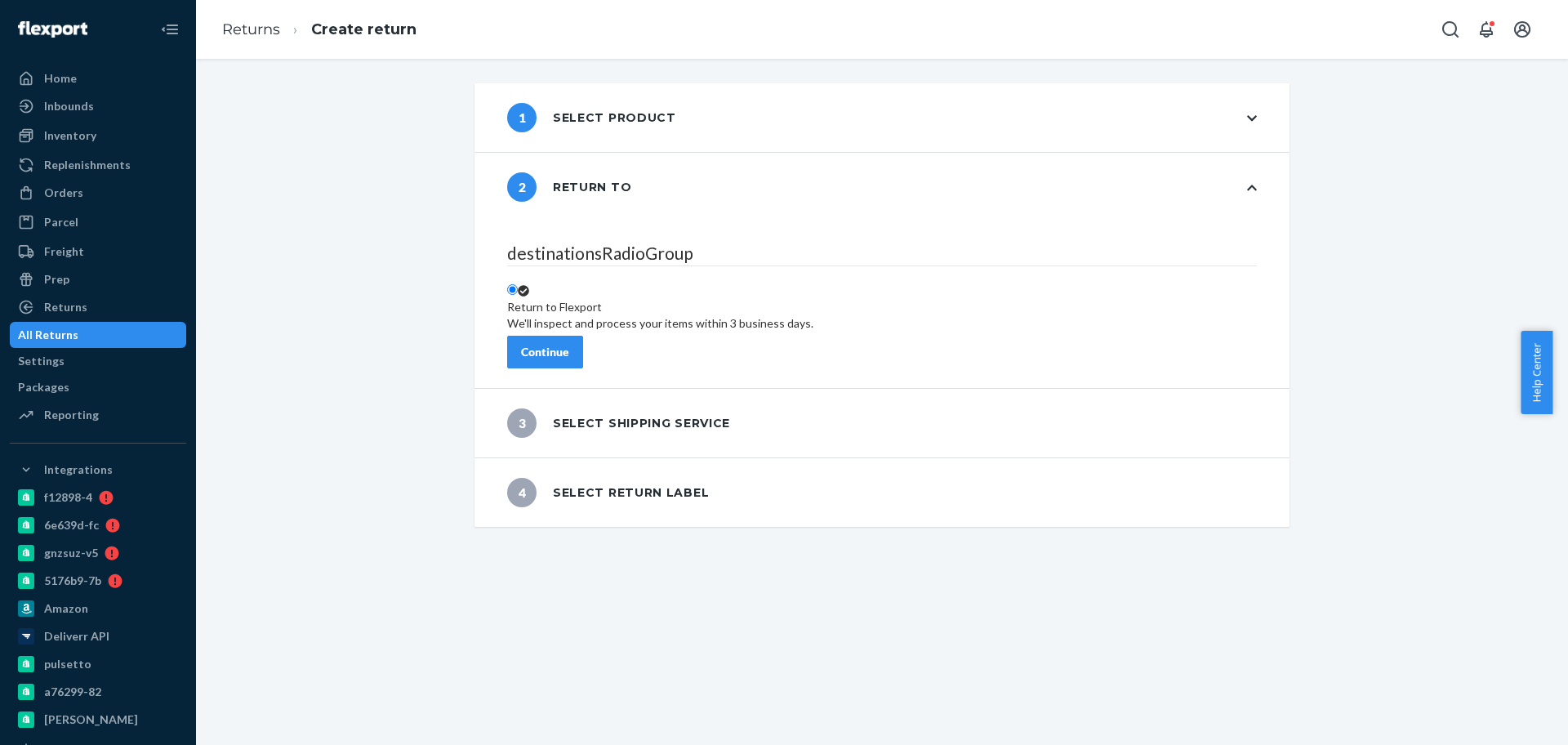
click at [568, 349] on div "Continue" at bounding box center [545, 352] width 48 height 16
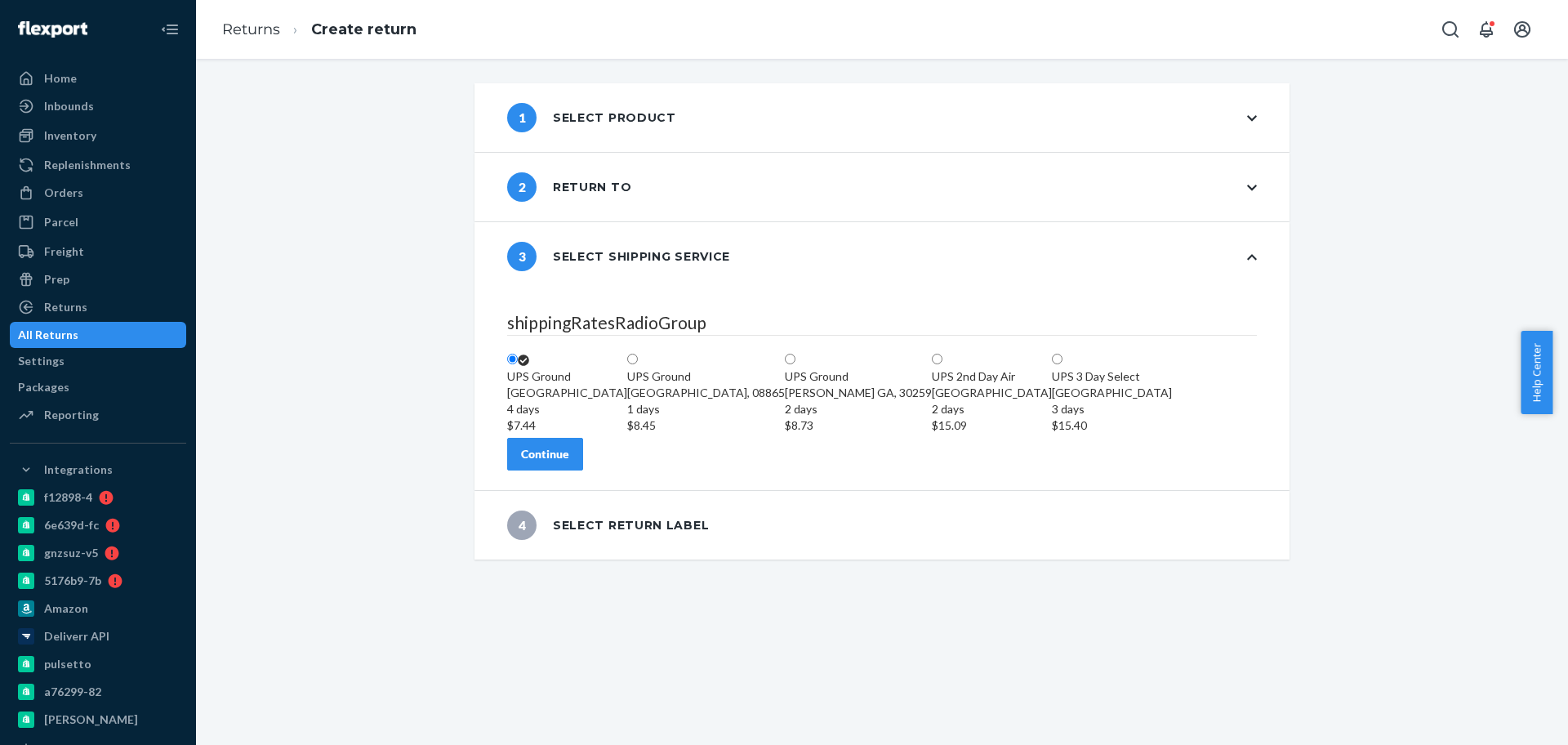
click at [569, 462] on div "Continue" at bounding box center [545, 454] width 48 height 16
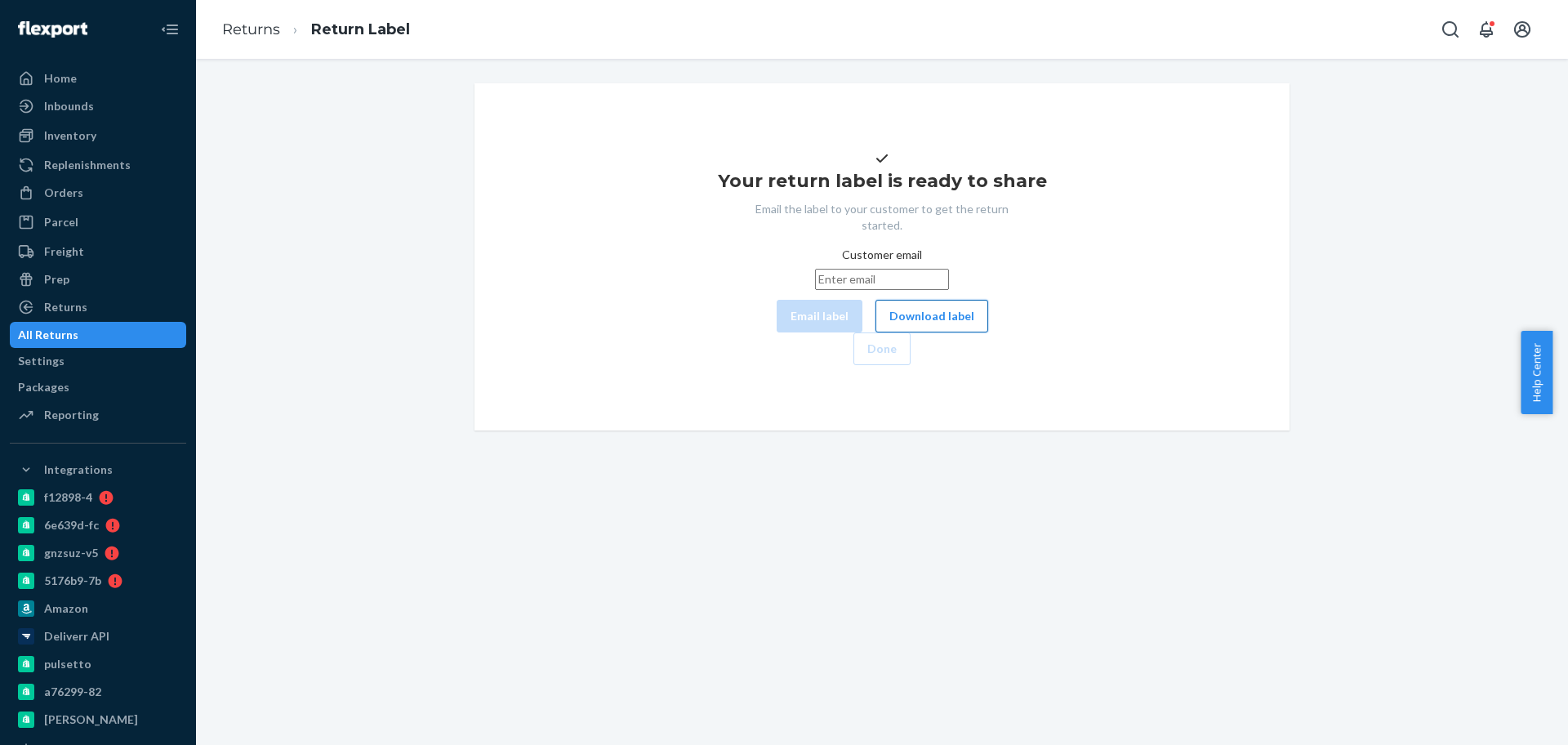
click at [875, 332] on button "Download label" at bounding box center [931, 316] width 113 height 33
